Goal: Task Accomplishment & Management: Use online tool/utility

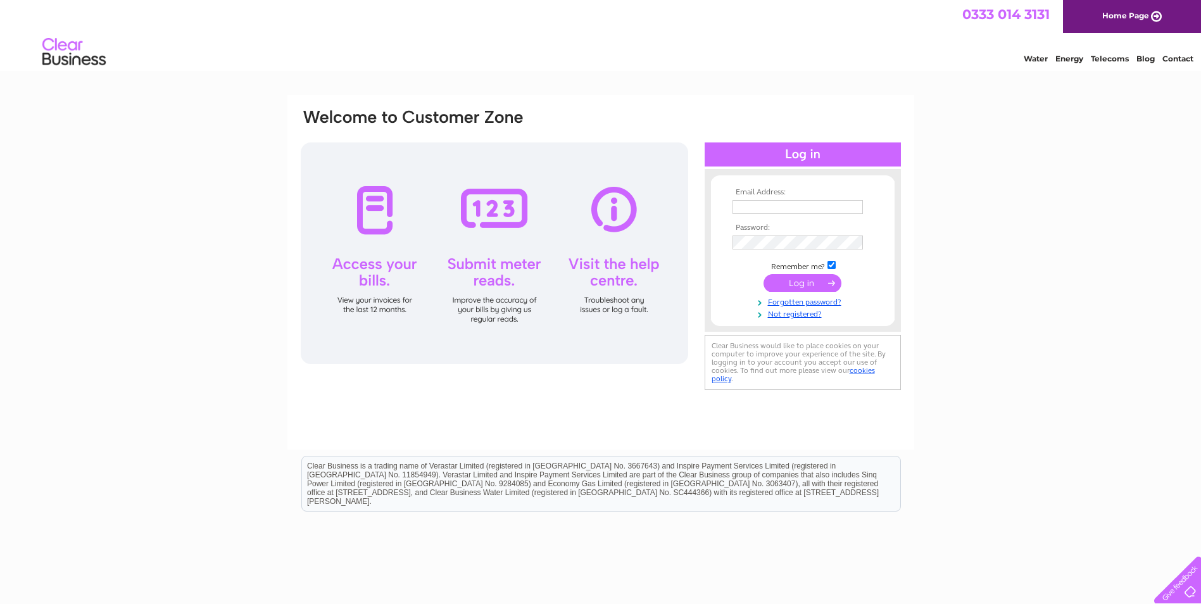
type input "admin@csmachinerysales.com"
click at [790, 280] on input "submit" at bounding box center [802, 283] width 78 height 18
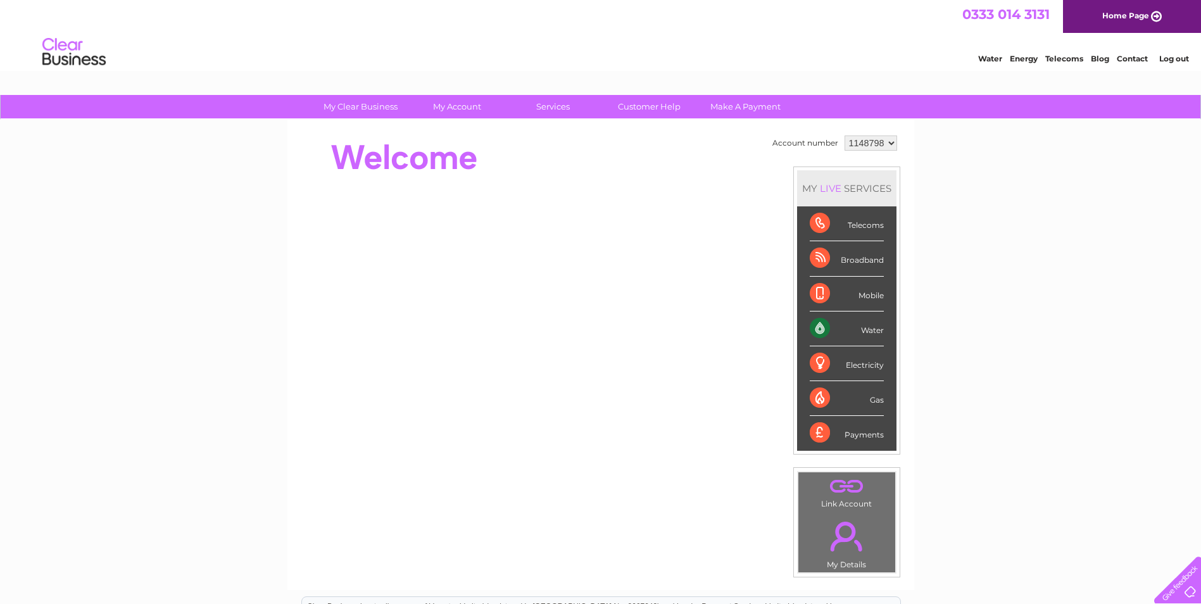
scroll to position [63, 0]
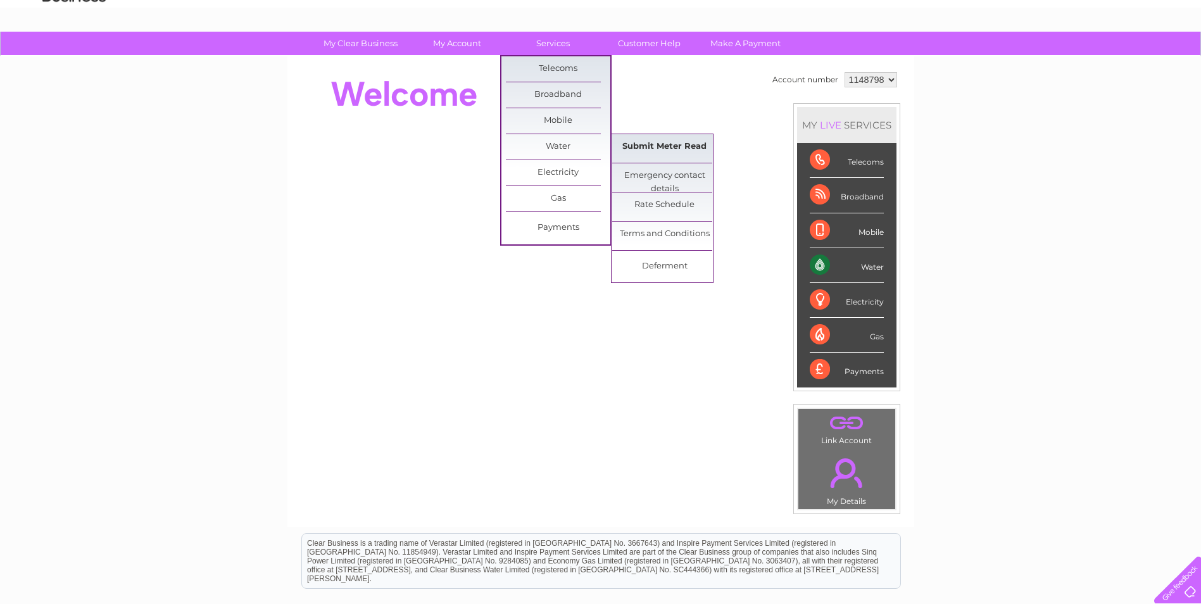
click at [646, 145] on link "Submit Meter Read" at bounding box center [664, 146] width 104 height 25
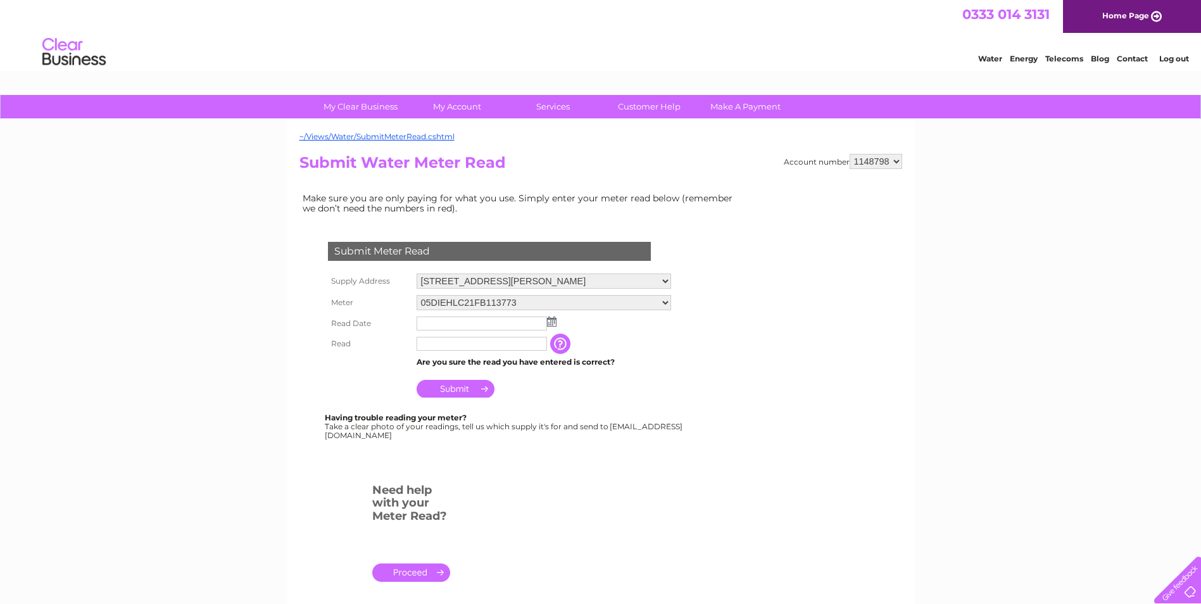
click at [554, 318] on img at bounding box center [551, 321] width 9 height 10
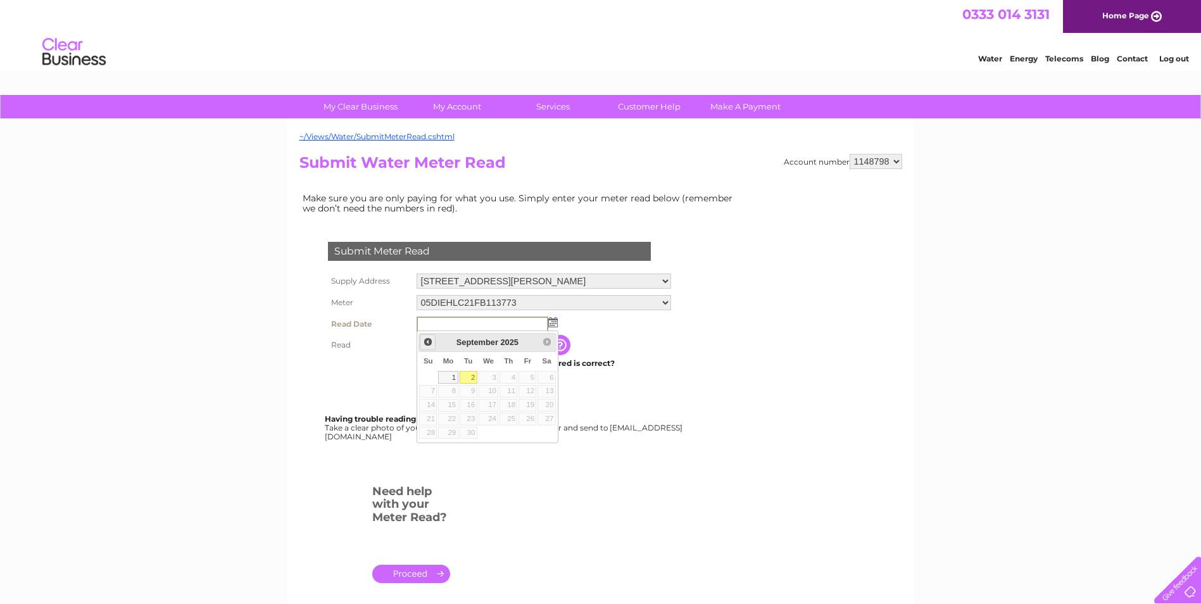
click at [432, 340] on span "Prev" at bounding box center [428, 342] width 10 height 10
drag, startPoint x: 508, startPoint y: 431, endPoint x: 508, endPoint y: 424, distance: 7.0
click at [508, 431] on link "28" at bounding box center [508, 433] width 18 height 13
type input "2025/08/28"
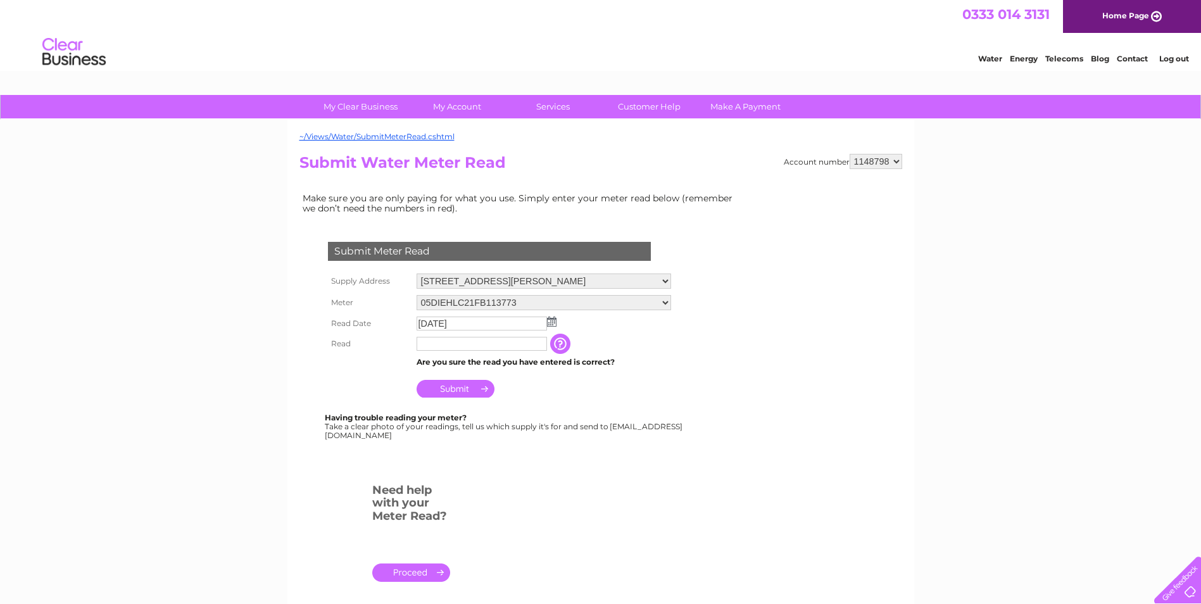
click at [489, 346] on input "text" at bounding box center [481, 344] width 130 height 14
type input "00086"
click at [451, 390] on input "Submit" at bounding box center [455, 389] width 78 height 18
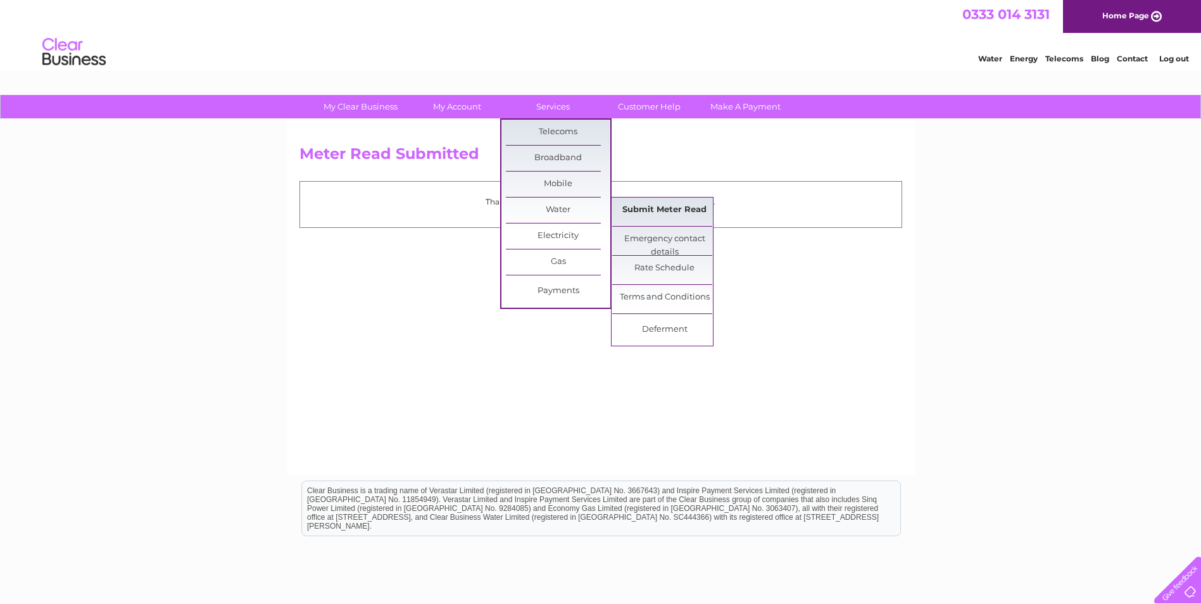
click at [652, 208] on link "Submit Meter Read" at bounding box center [664, 209] width 104 height 25
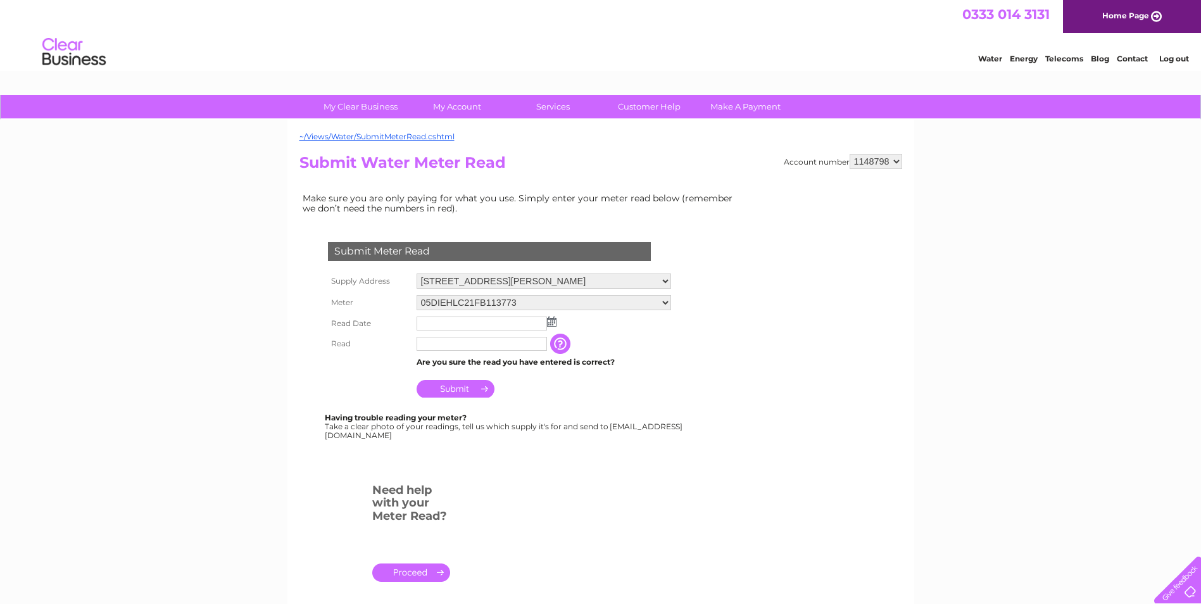
click at [531, 307] on select "05DIEHLC21FB113773 [US_VEHICLE_IDENTIFICATION_NUMBER]" at bounding box center [543, 302] width 254 height 15
select select "414181"
click at [416, 295] on select "05DIEHLC21FB113773 [US_VEHICLE_IDENTIFICATION_NUMBER]" at bounding box center [543, 303] width 254 height 16
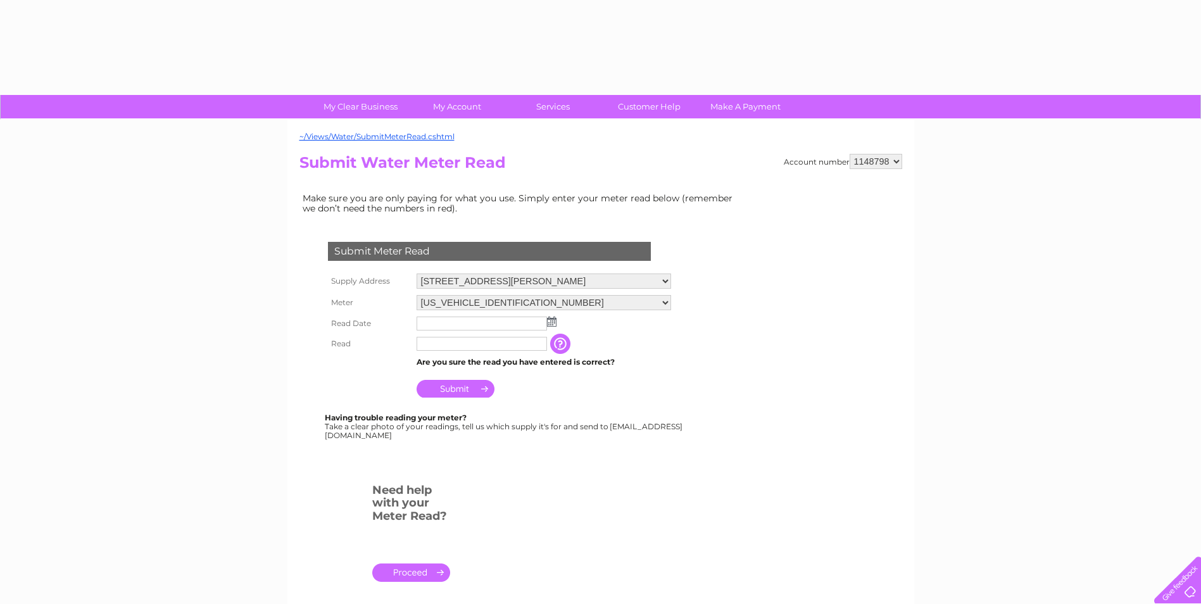
click at [550, 323] on img at bounding box center [551, 321] width 9 height 10
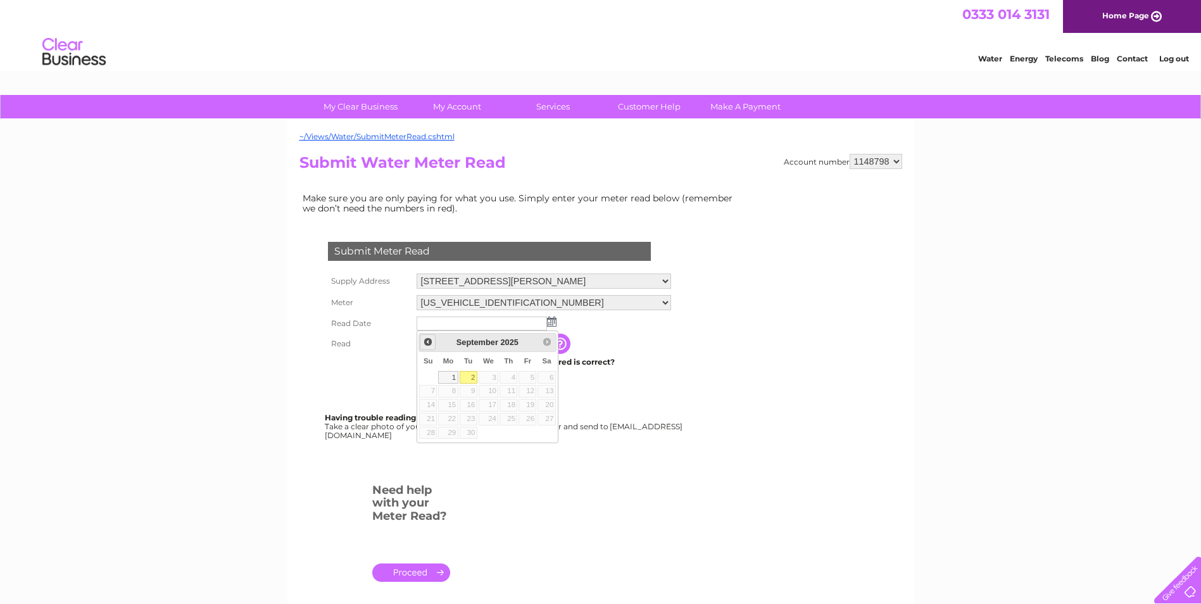
click at [425, 336] on link "Prev" at bounding box center [428, 342] width 16 height 16
click at [510, 428] on link "28" at bounding box center [508, 433] width 18 height 13
type input "2025/08/28"
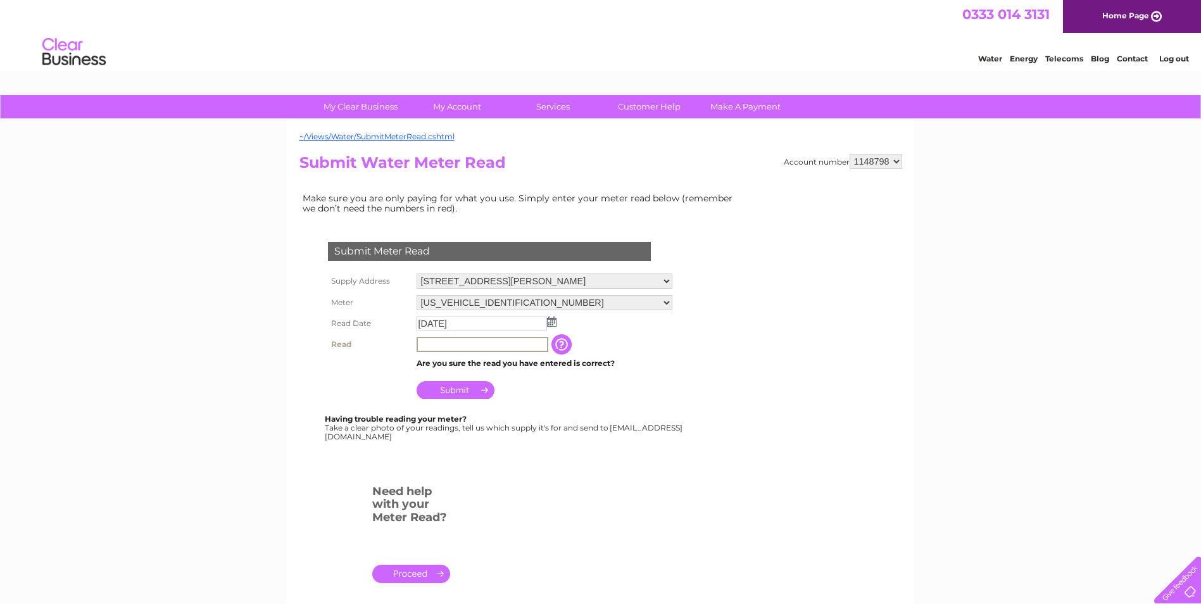
click at [435, 349] on input "text" at bounding box center [482, 344] width 132 height 15
type input "00282"
click at [461, 386] on input "Submit" at bounding box center [455, 390] width 78 height 18
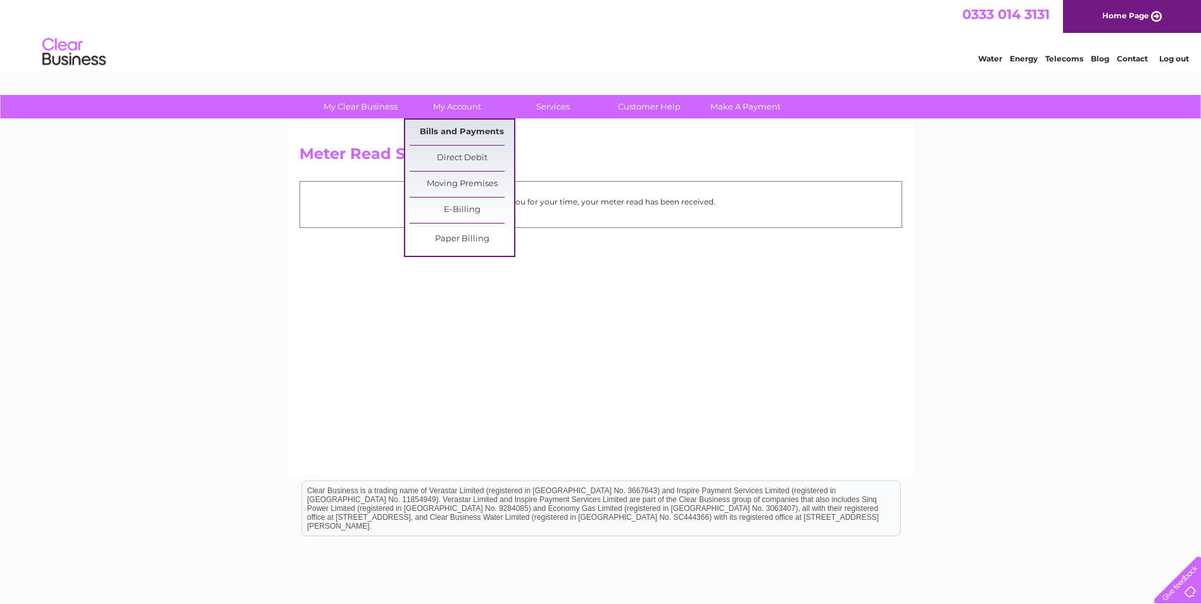
click at [454, 131] on link "Bills and Payments" at bounding box center [461, 132] width 104 height 25
